Goal: Information Seeking & Learning: Learn about a topic

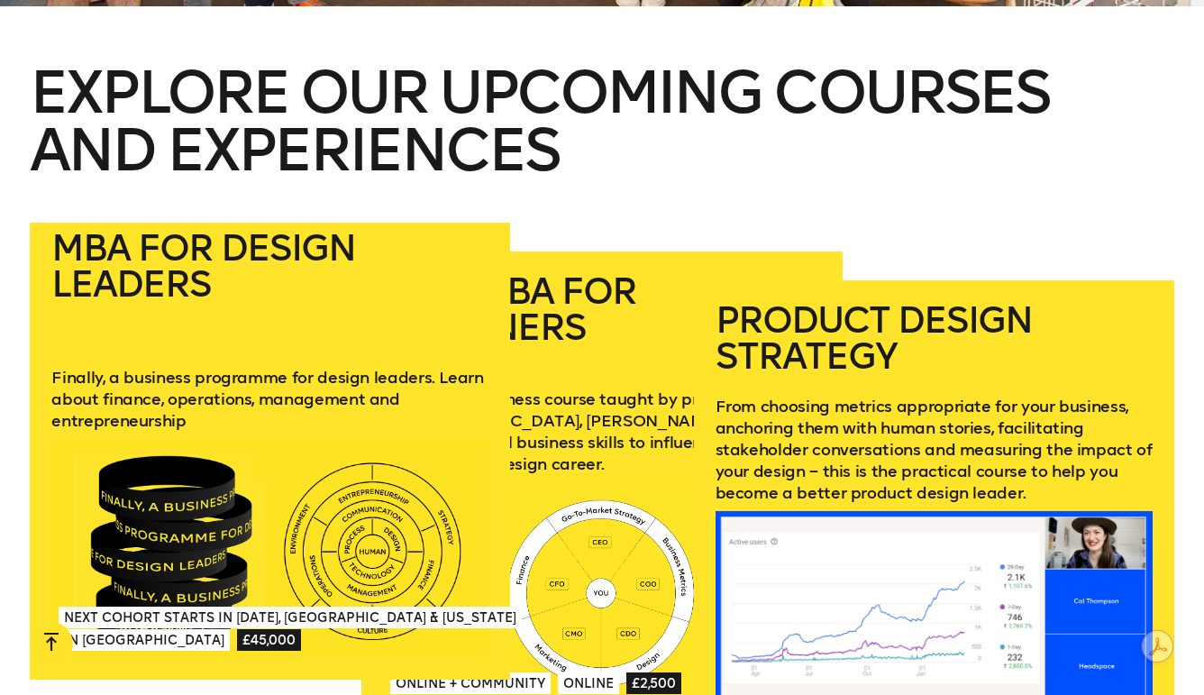
scroll to position [2383, 0]
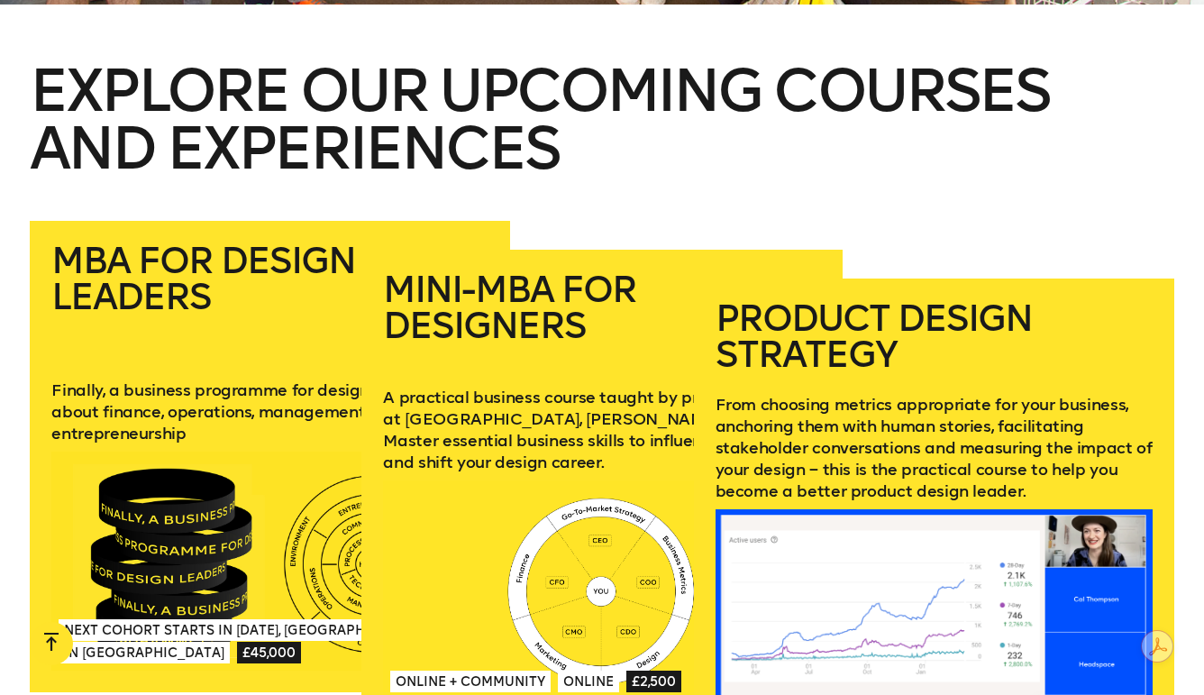
click at [11, 262] on div "MBA for Design Leaders Finally, a business programme for design leaders. Learn …" at bounding box center [602, 500] width 1204 height 558
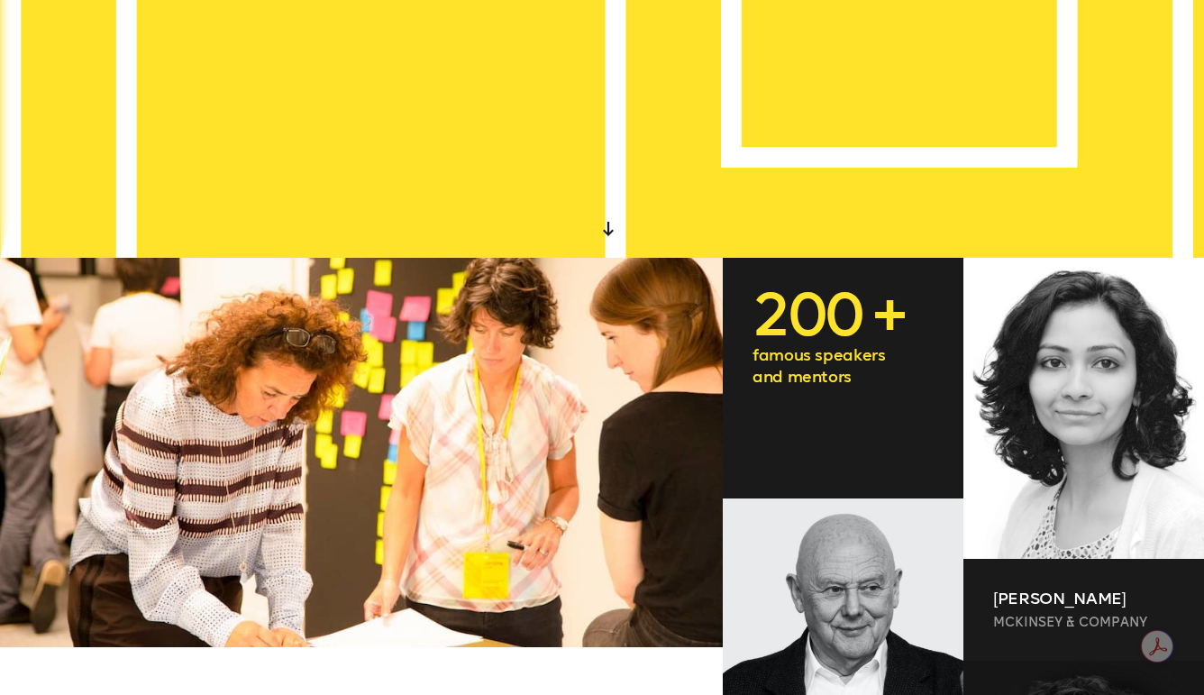
scroll to position [0, 0]
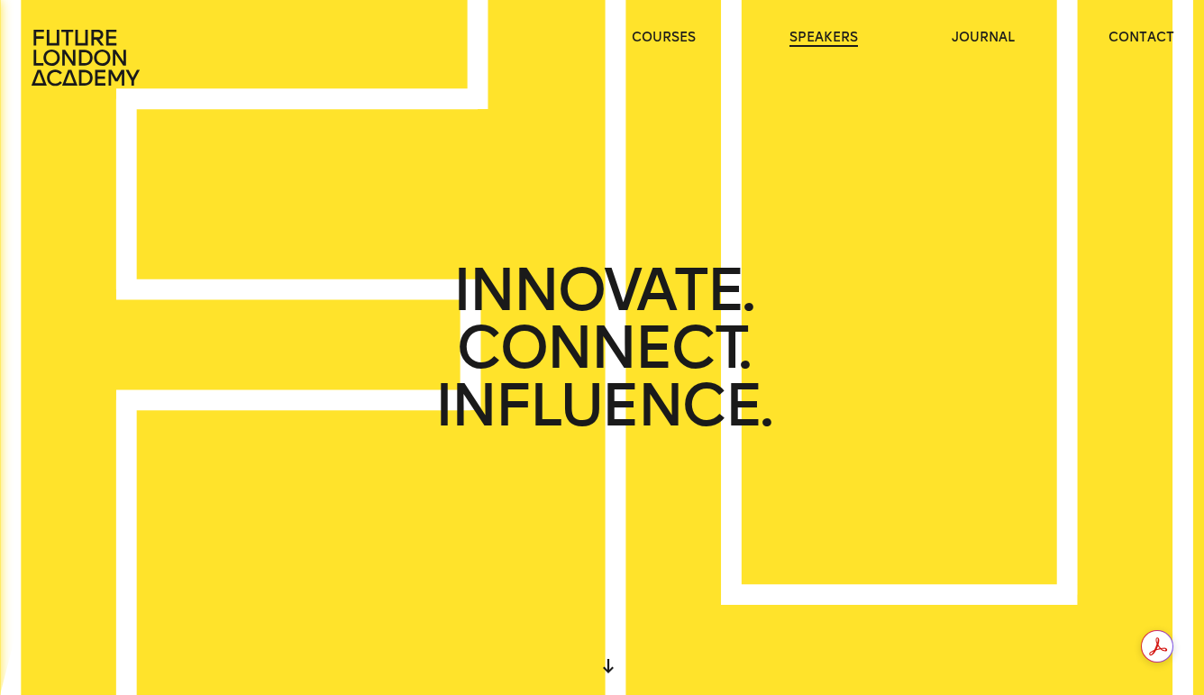
click at [836, 41] on link "speakers" at bounding box center [824, 38] width 69 height 18
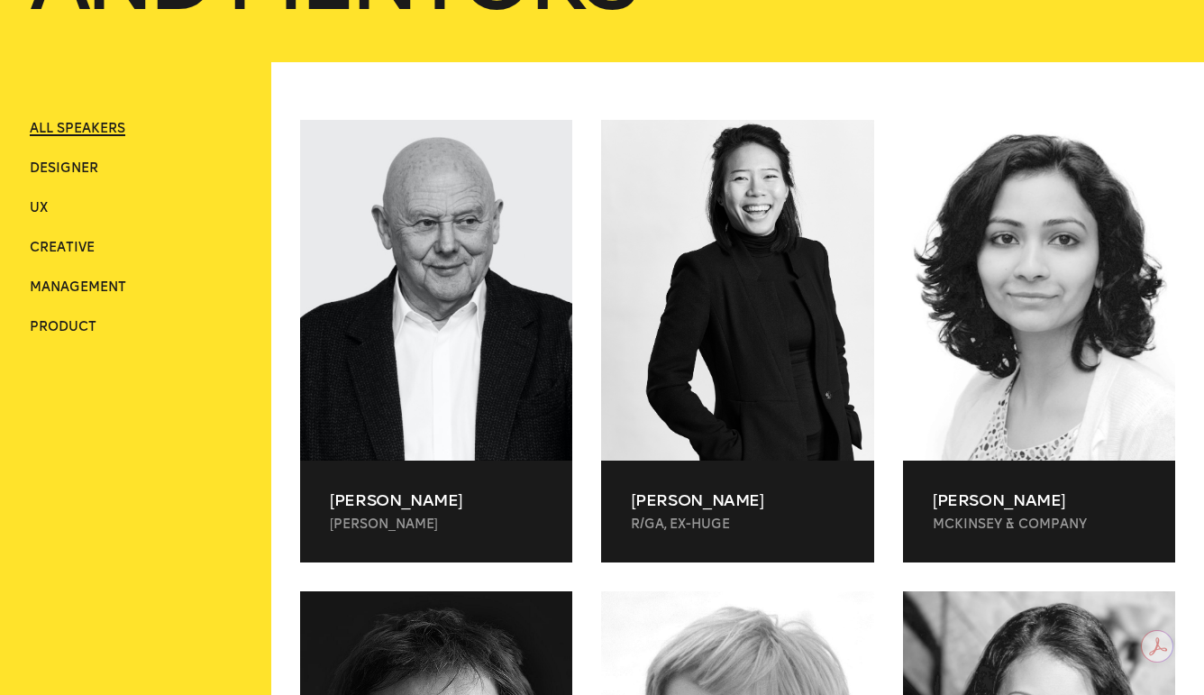
scroll to position [474, 0]
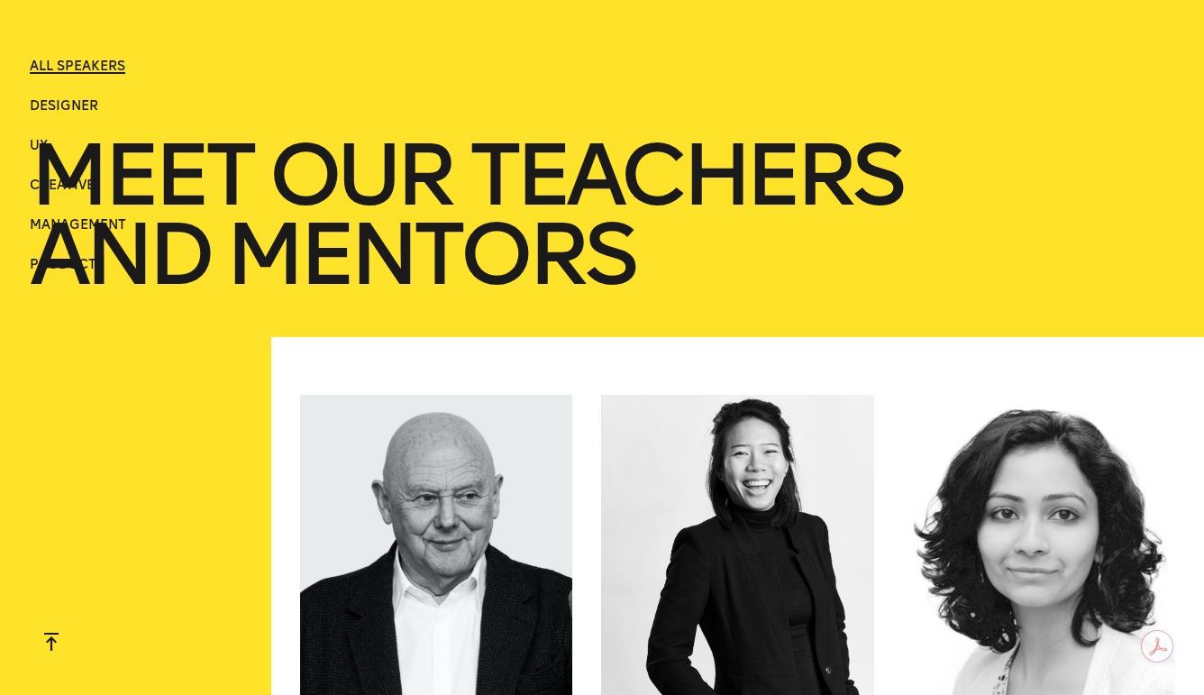
scroll to position [0, 0]
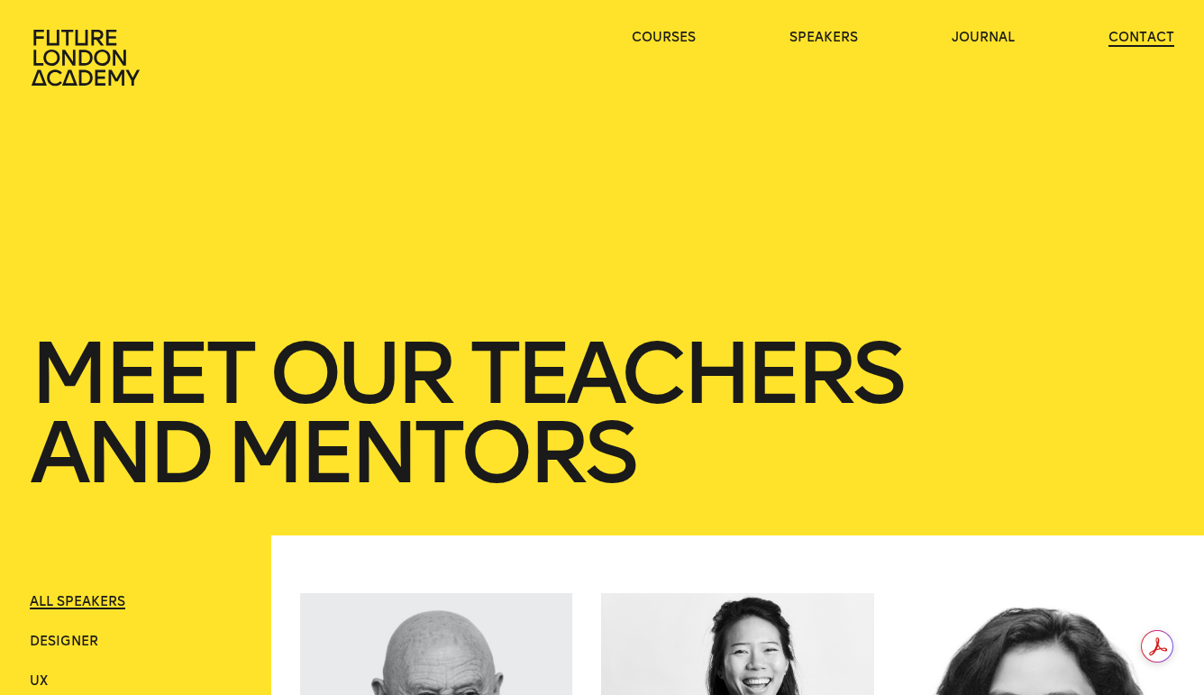
click at [1131, 37] on link "contact" at bounding box center [1142, 38] width 66 height 18
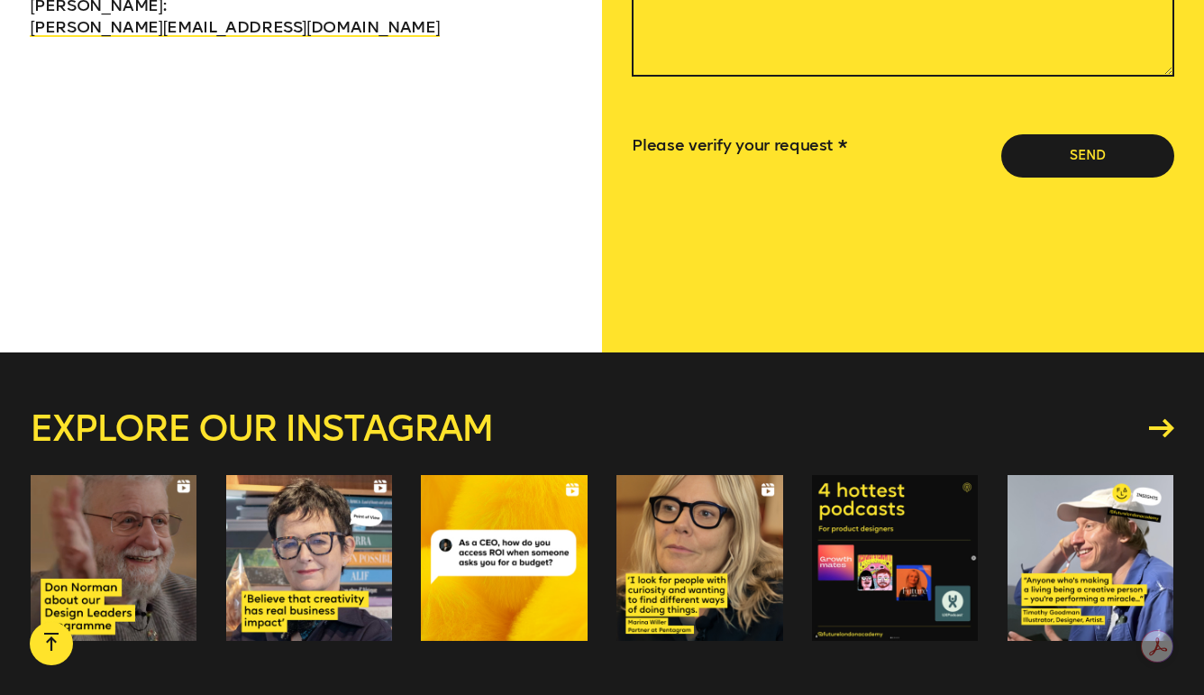
scroll to position [2021, 0]
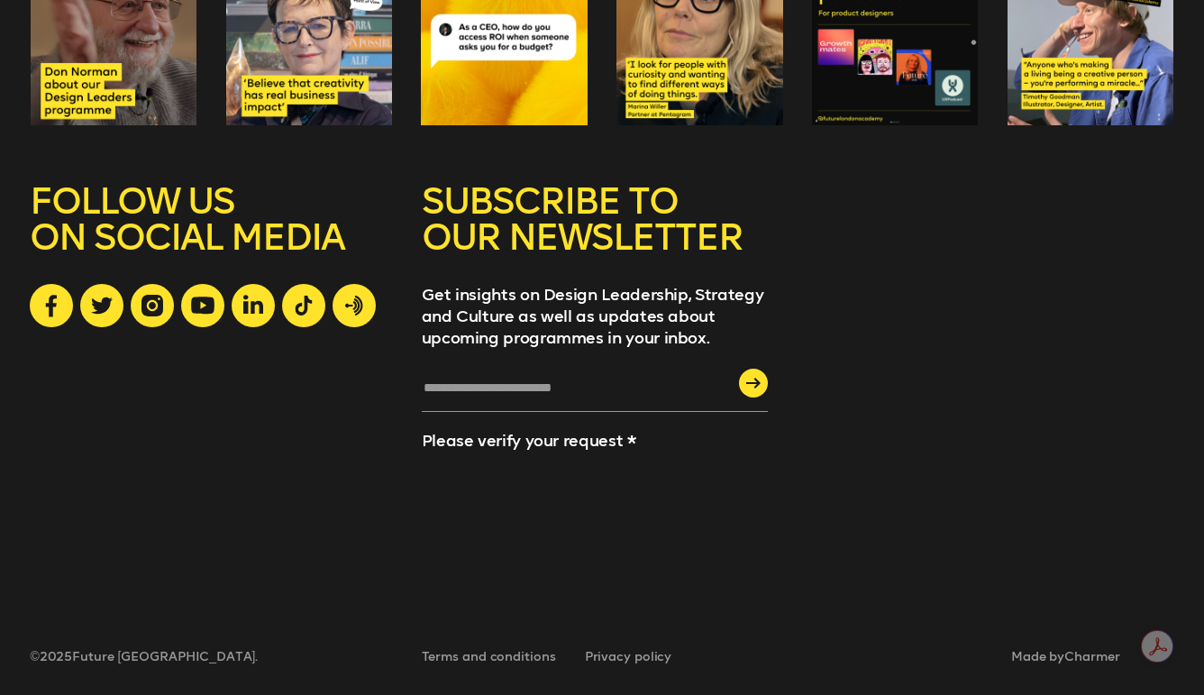
click at [609, 315] on p "Get insights on Design Leadership, Strategy and Culture as well as updates abou…" at bounding box center [595, 316] width 346 height 65
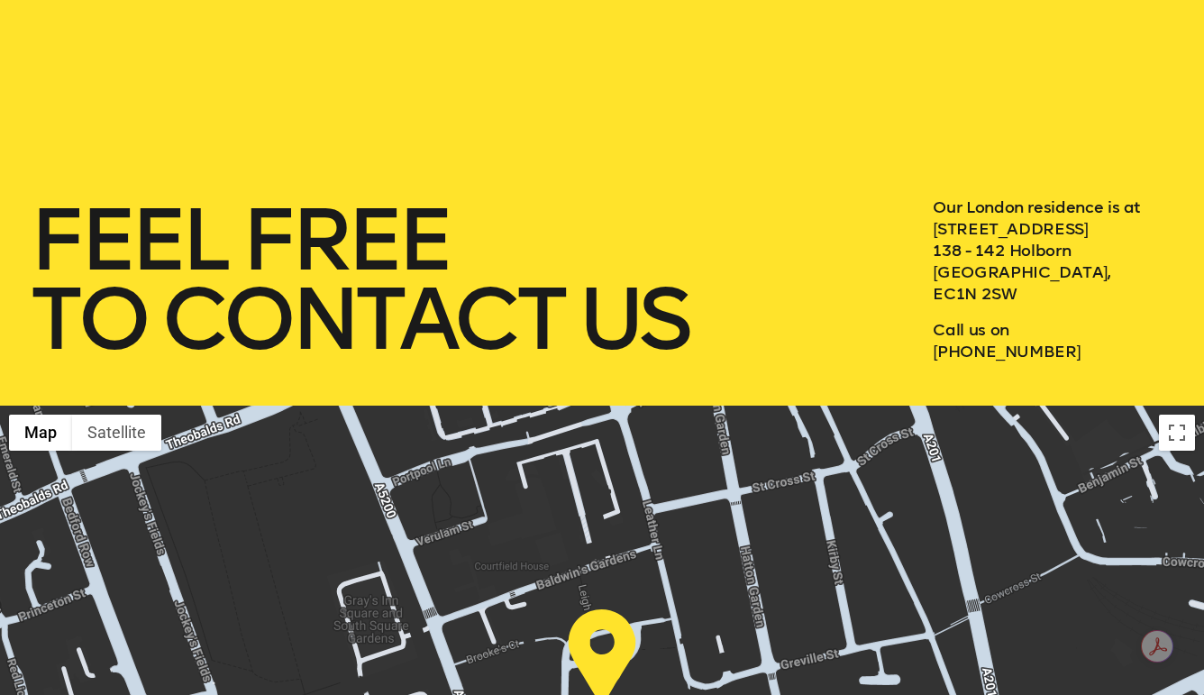
scroll to position [0, 0]
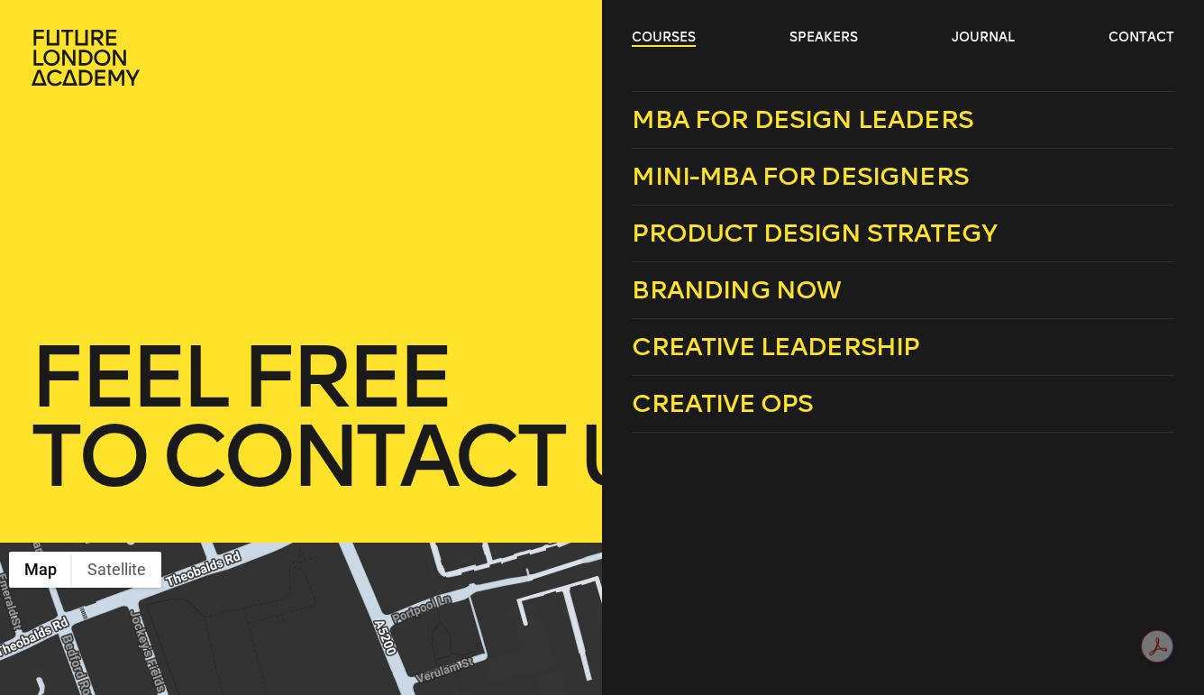
click at [677, 38] on link "courses" at bounding box center [664, 38] width 64 height 18
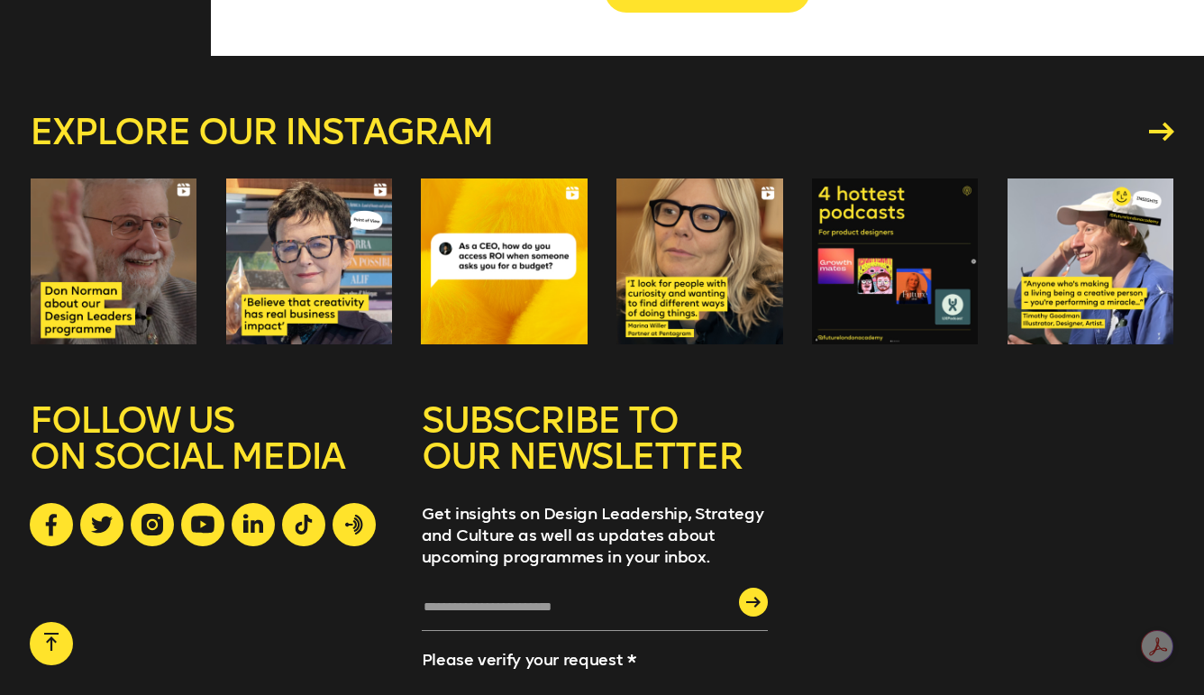
scroll to position [2617, 0]
